Goal: Information Seeking & Learning: Learn about a topic

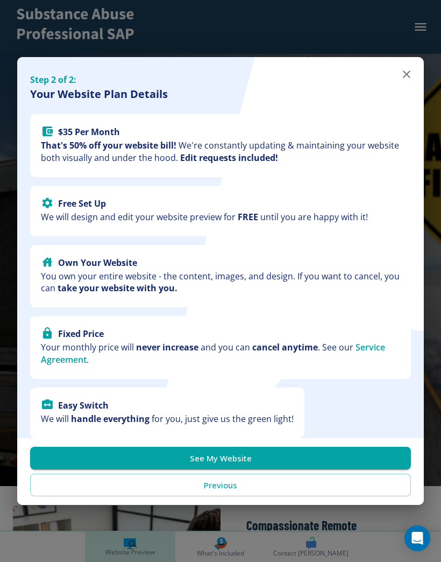
click at [236, 558] on div "Step 2 of 2: Your Website Plan Details $ 35 Per Month That's 50% off your websi…" at bounding box center [220, 281] width 441 height 562
